Goal: Task Accomplishment & Management: Complete application form

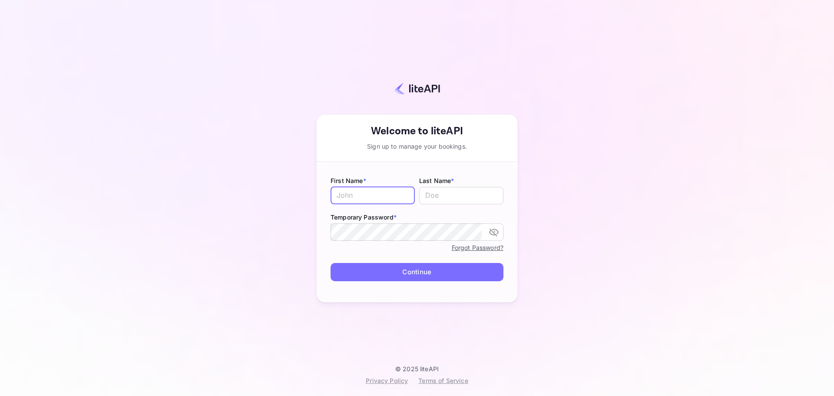
click at [376, 196] on input "text" at bounding box center [373, 195] width 84 height 17
type input "Traveloka3PS"
type input "02"
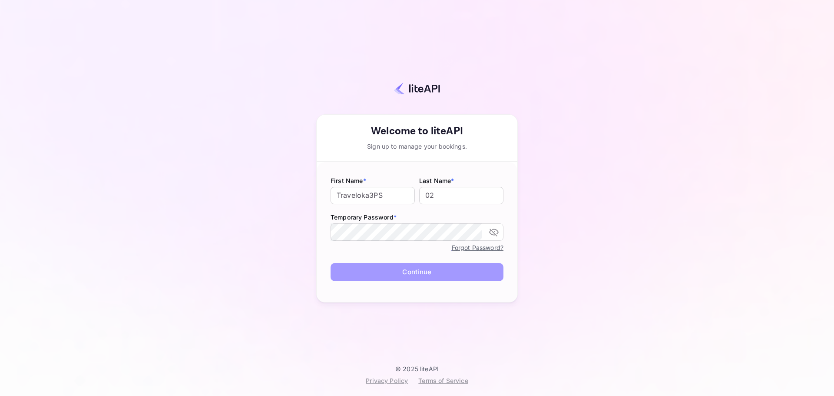
click at [386, 275] on button "Continue" at bounding box center [417, 272] width 173 height 19
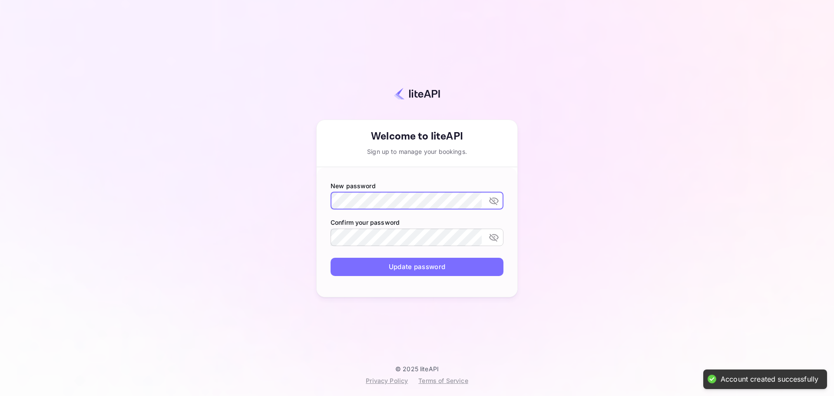
click at [499, 203] on icon "toggle password visibility" at bounding box center [494, 201] width 10 height 10
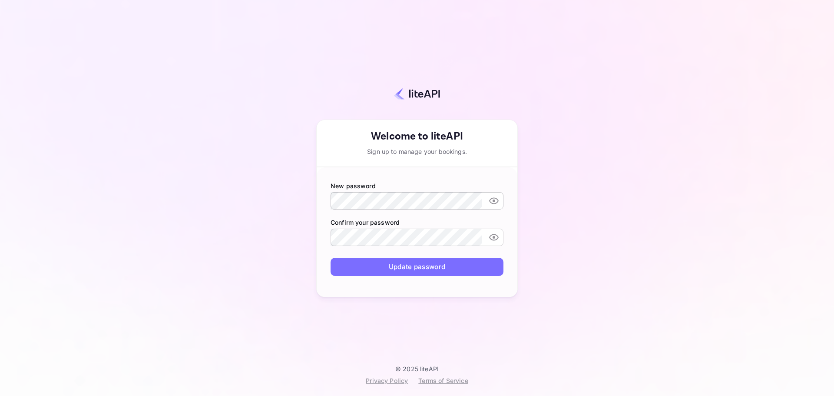
click at [29, 259] on div "Your account has been created successfully, a confirmation link has been sent t…" at bounding box center [417, 198] width 834 height 396
click at [395, 271] on button "Update password" at bounding box center [417, 267] width 173 height 19
